Goal: Transaction & Acquisition: Purchase product/service

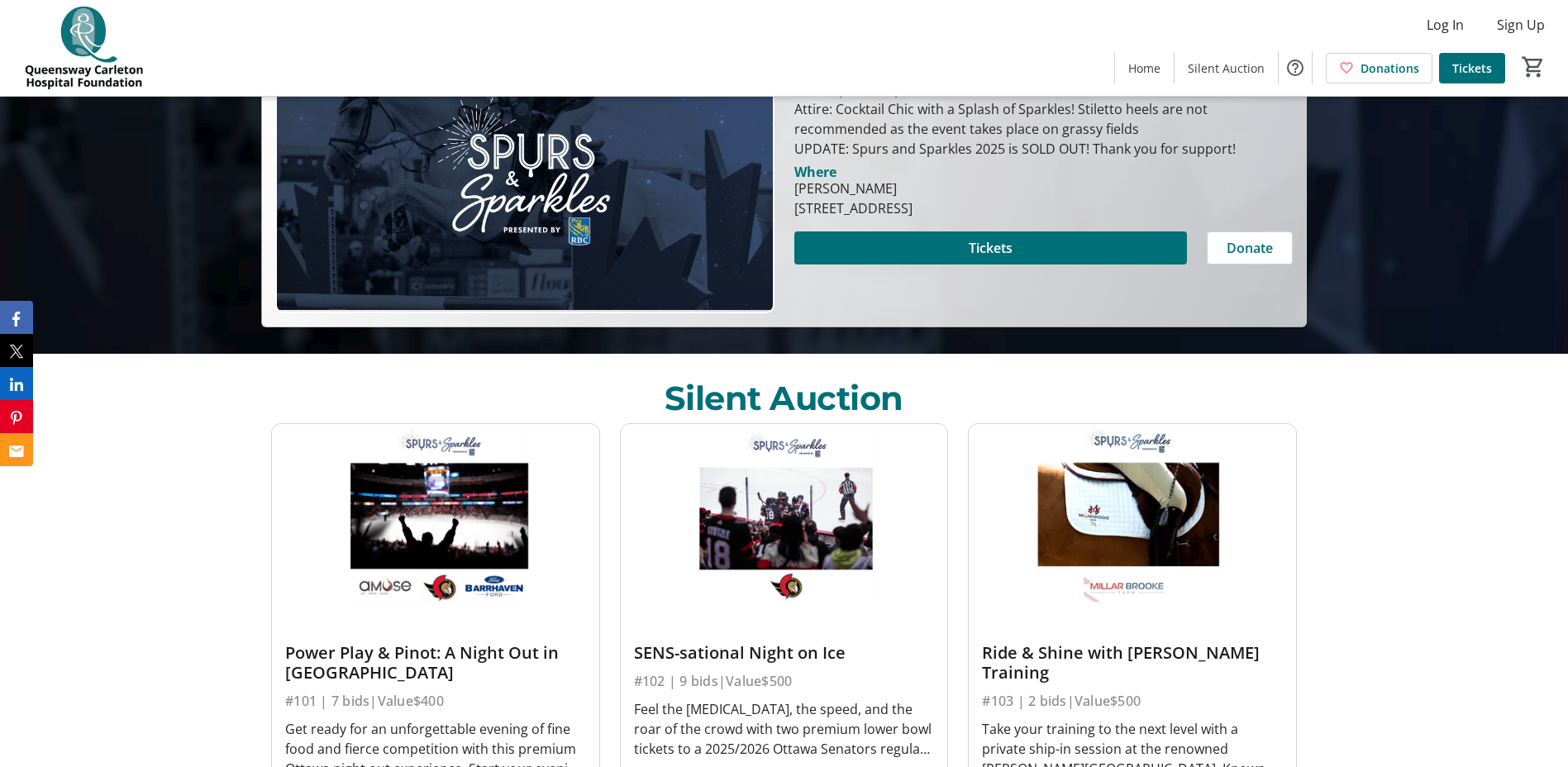
scroll to position [579, 0]
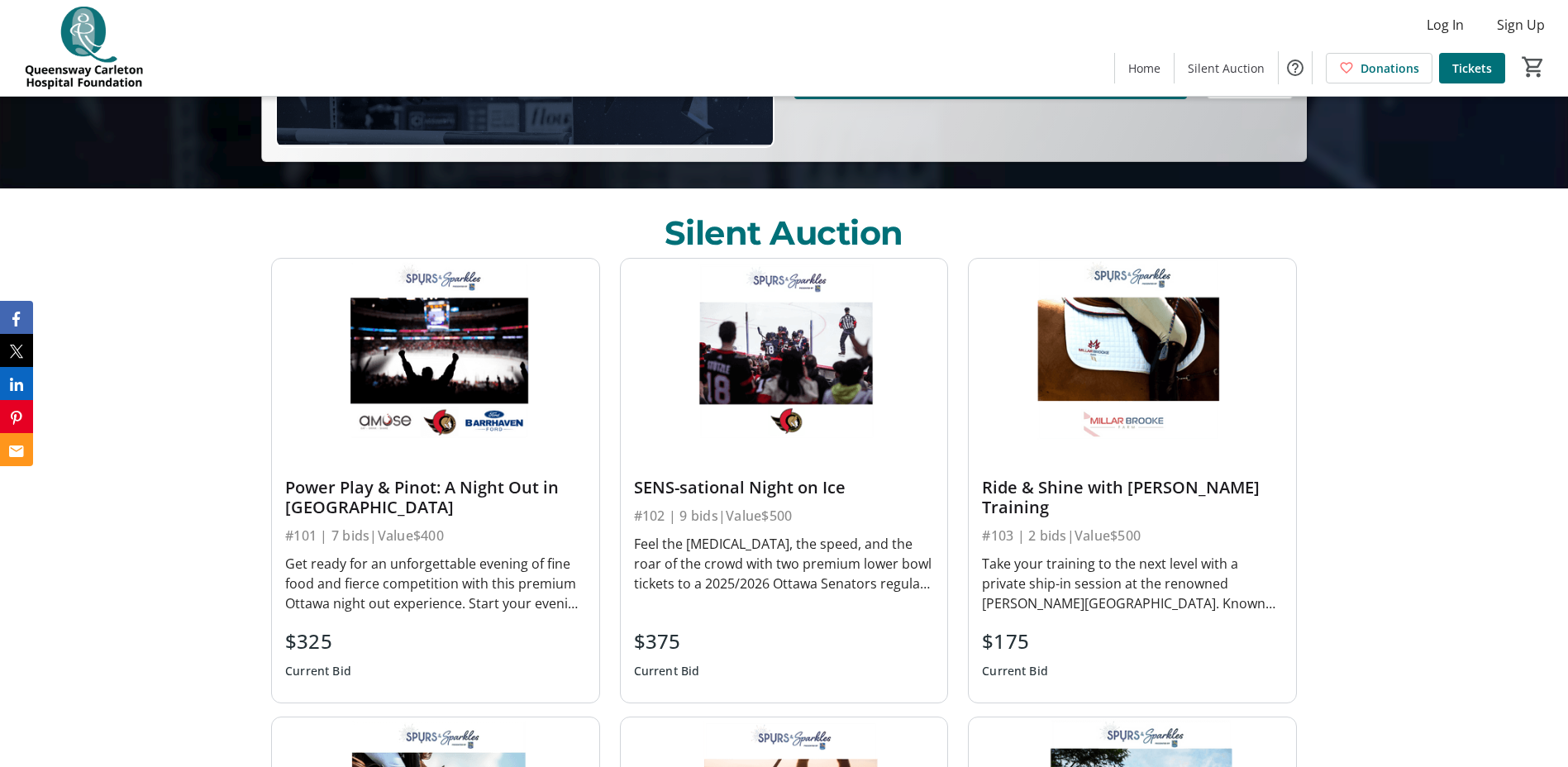
click at [428, 485] on div "Power Play & Pinot: A Night Out in [GEOGRAPHIC_DATA]" at bounding box center [435, 497] width 301 height 40
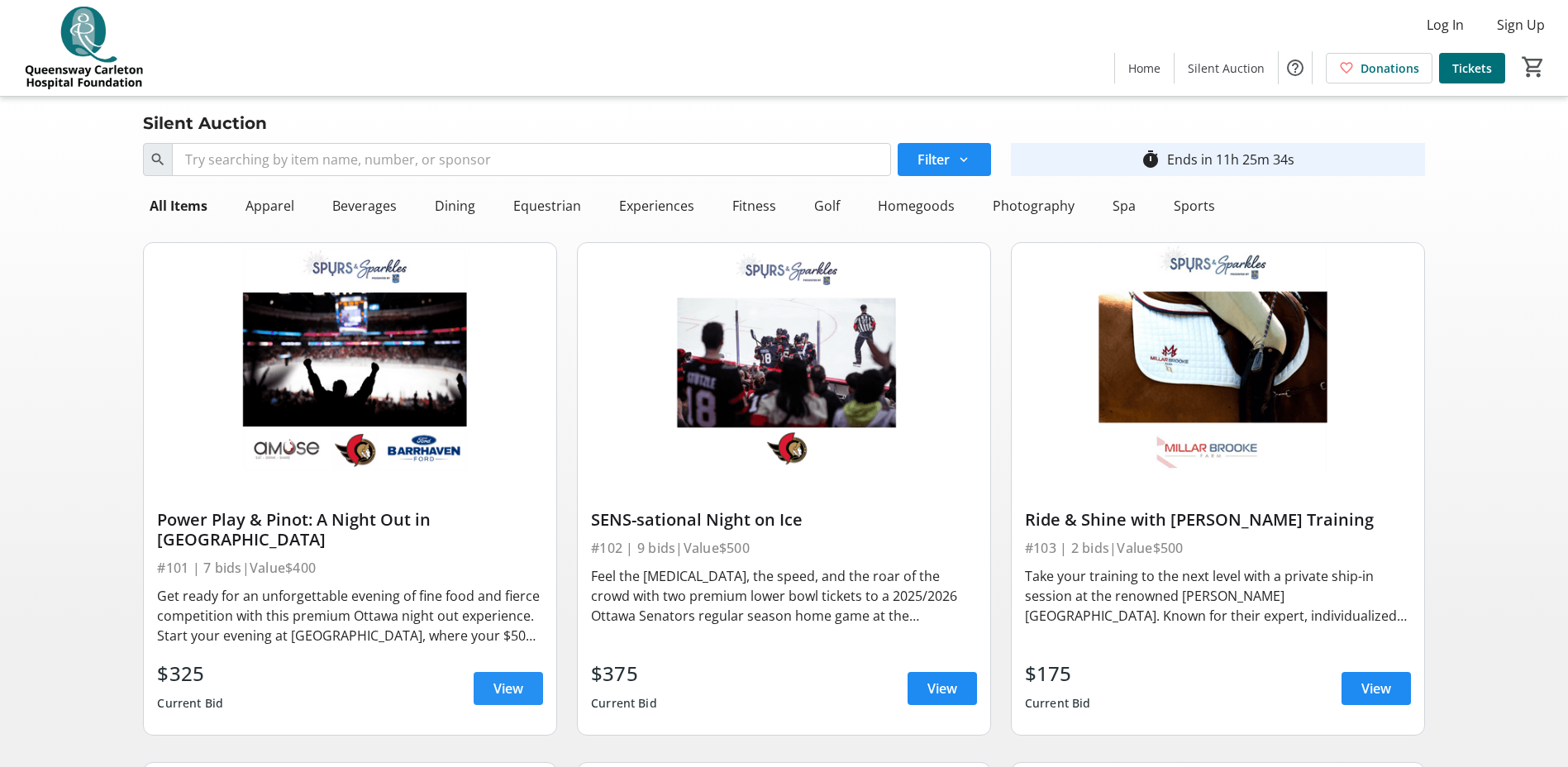
click at [514, 678] on span "View" at bounding box center [508, 688] width 30 height 20
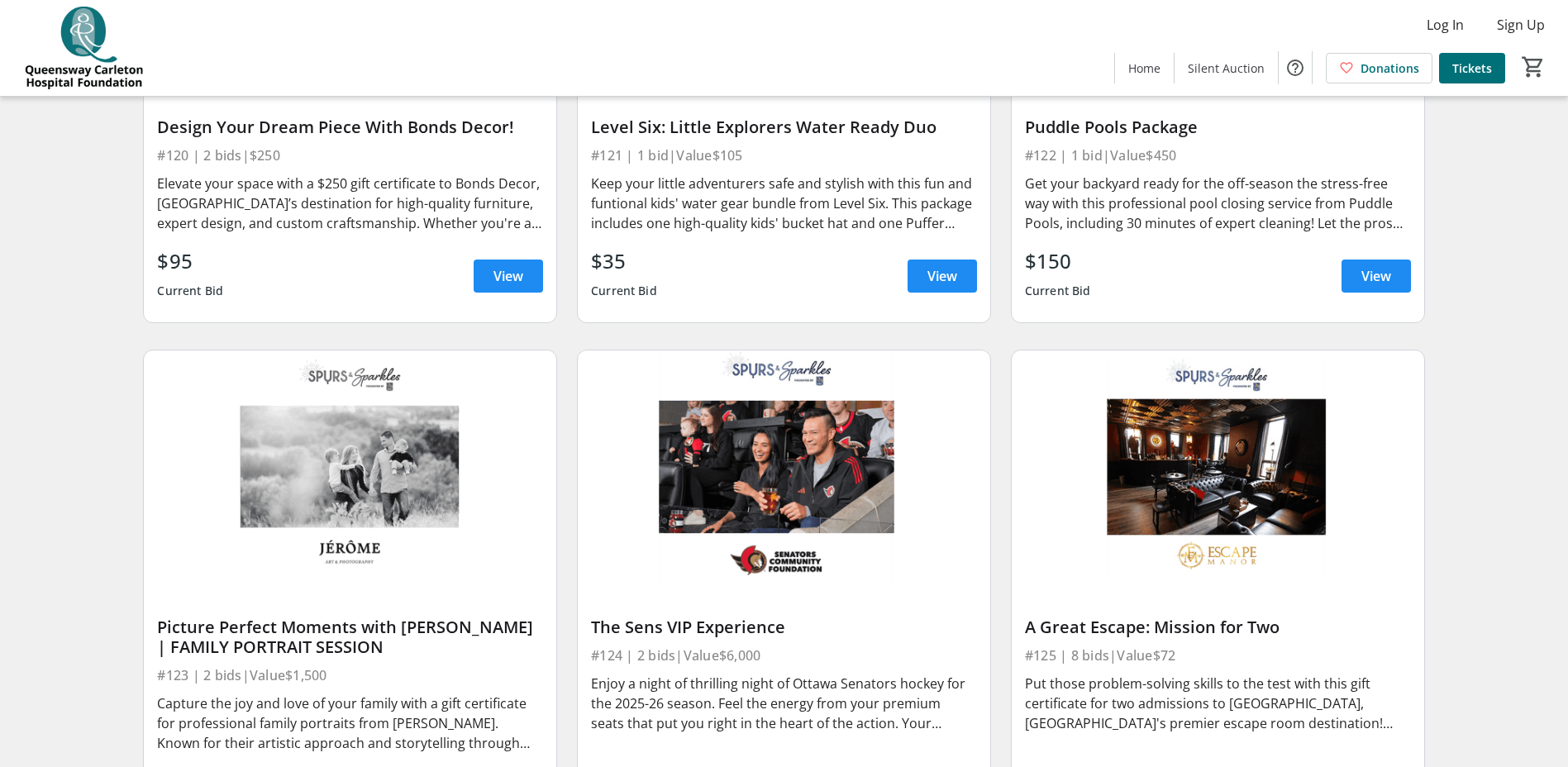
scroll to position [3554, 0]
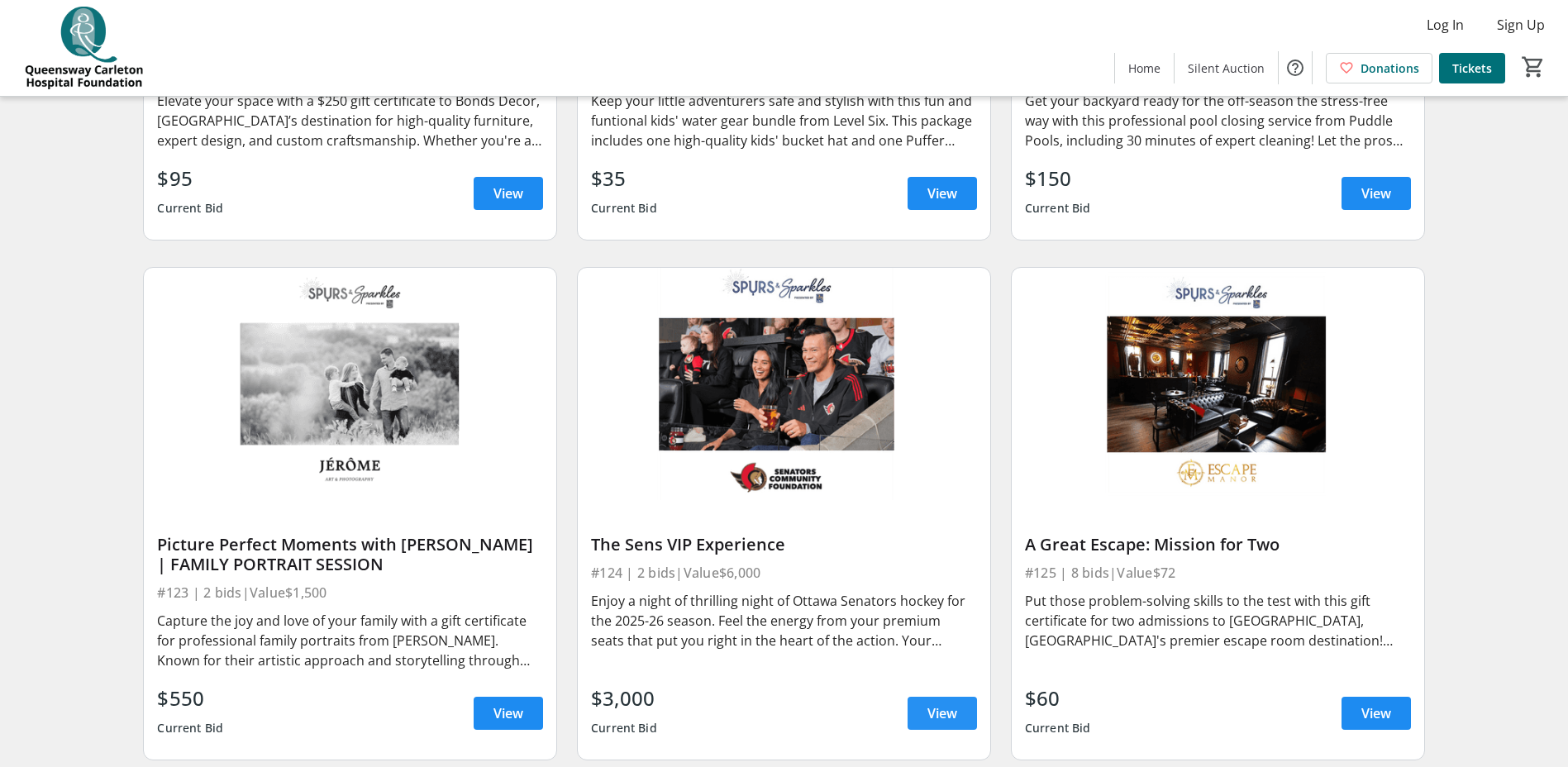
click at [955, 704] on span "View" at bounding box center [942, 714] width 30 height 20
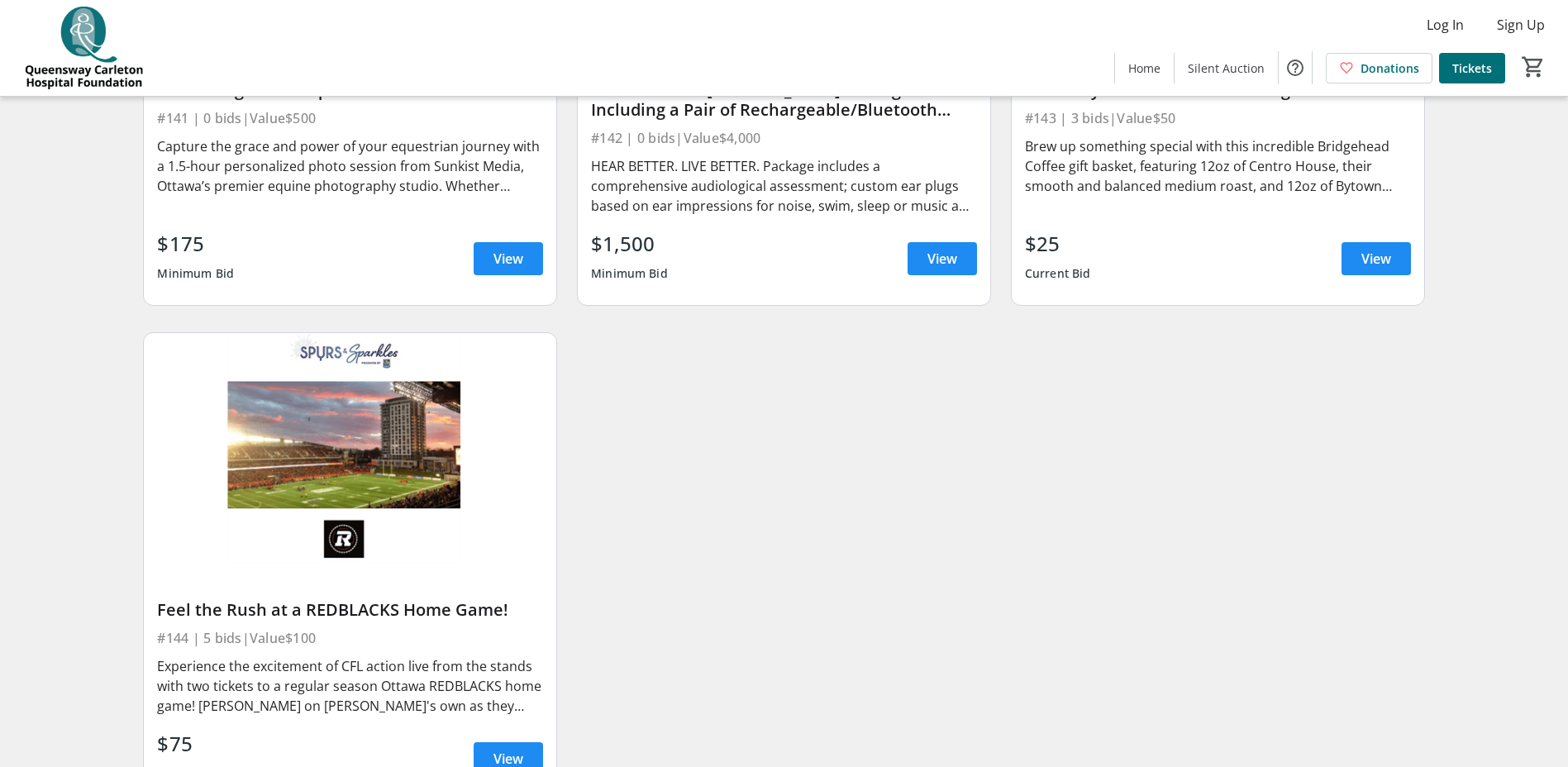
scroll to position [7176, 0]
